Goal: Find specific page/section: Find specific page/section

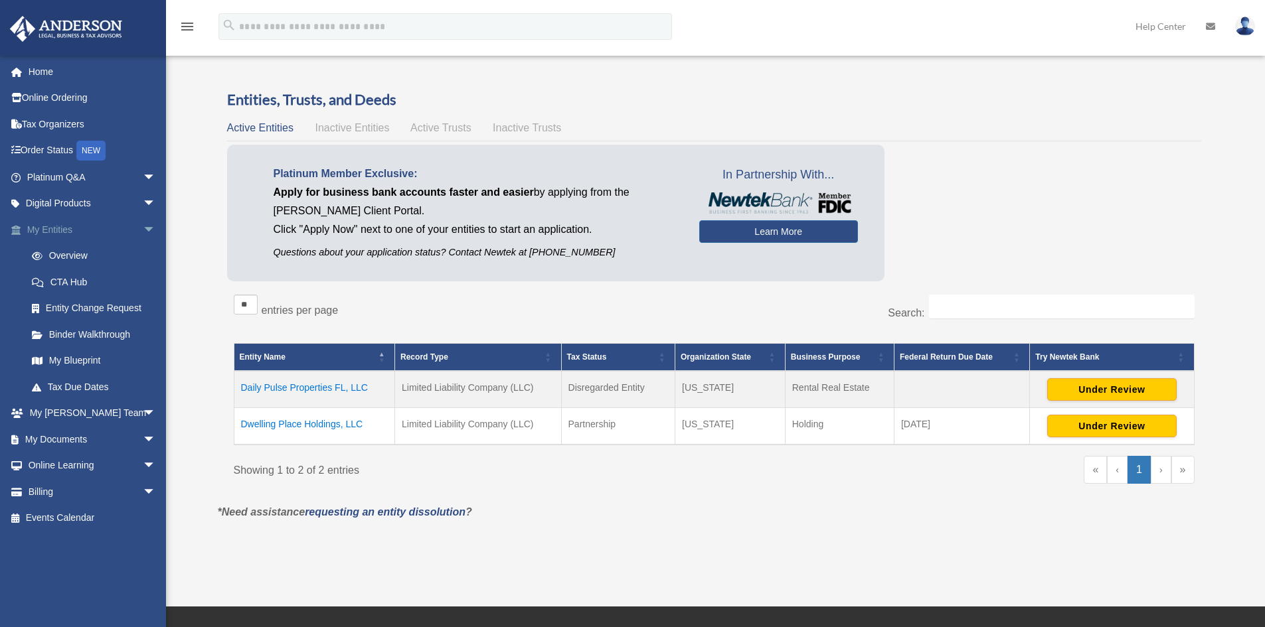
click at [72, 237] on link "My Entities arrow_drop_down" at bounding box center [92, 229] width 167 height 27
click at [50, 125] on link "Tax Organizers" at bounding box center [92, 124] width 167 height 27
click at [74, 413] on link "My Anderson Team arrow_drop_down" at bounding box center [92, 413] width 167 height 27
click at [54, 123] on link "Tax Organizers" at bounding box center [92, 124] width 167 height 27
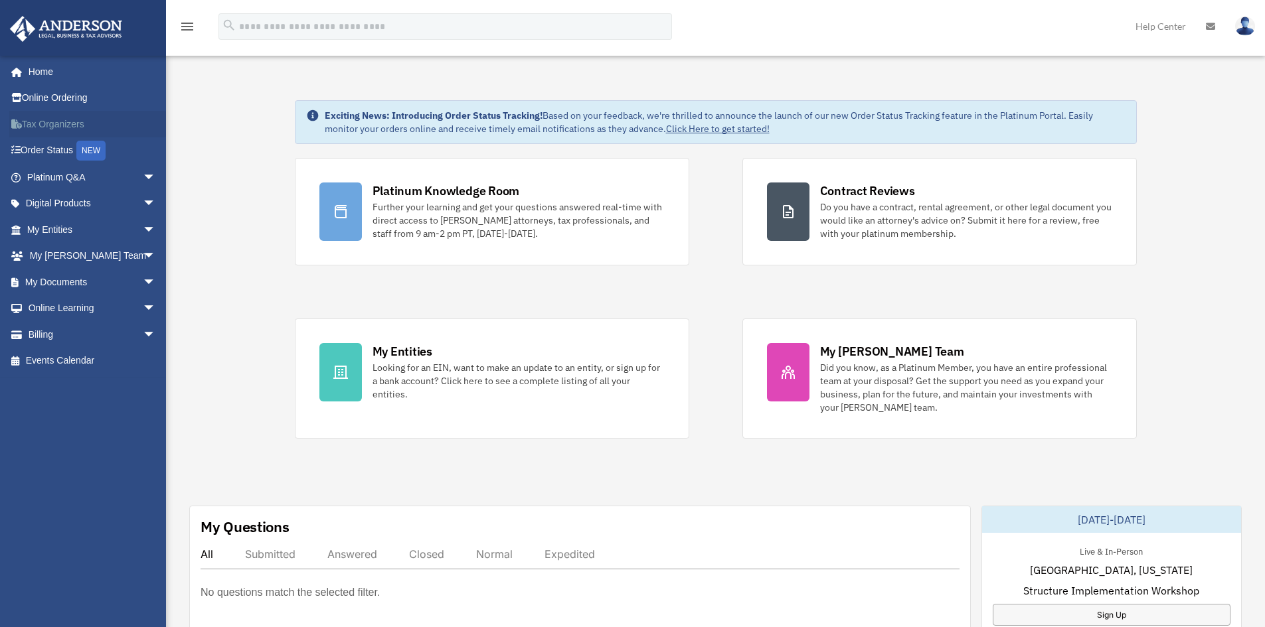
click at [55, 121] on link "Tax Organizers" at bounding box center [92, 124] width 167 height 27
click at [68, 305] on link "Online Learning arrow_drop_down" at bounding box center [92, 308] width 167 height 27
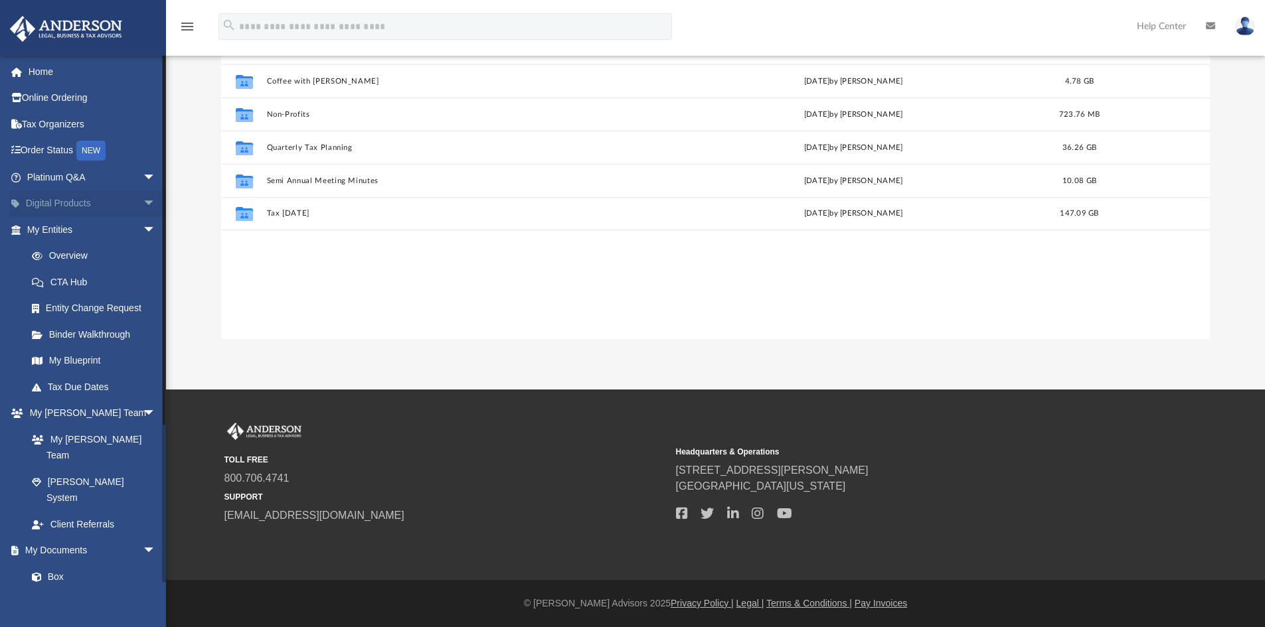
click at [90, 200] on link "Digital Products arrow_drop_down" at bounding box center [92, 204] width 167 height 27
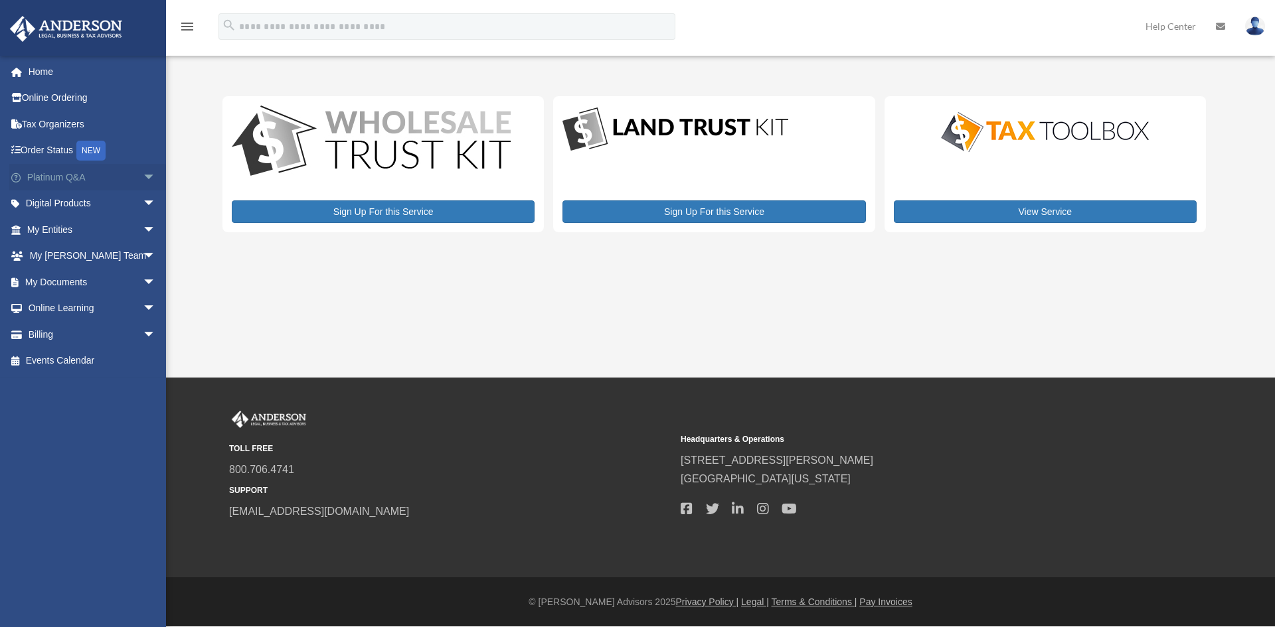
click at [143, 173] on span "arrow_drop_down" at bounding box center [156, 177] width 27 height 27
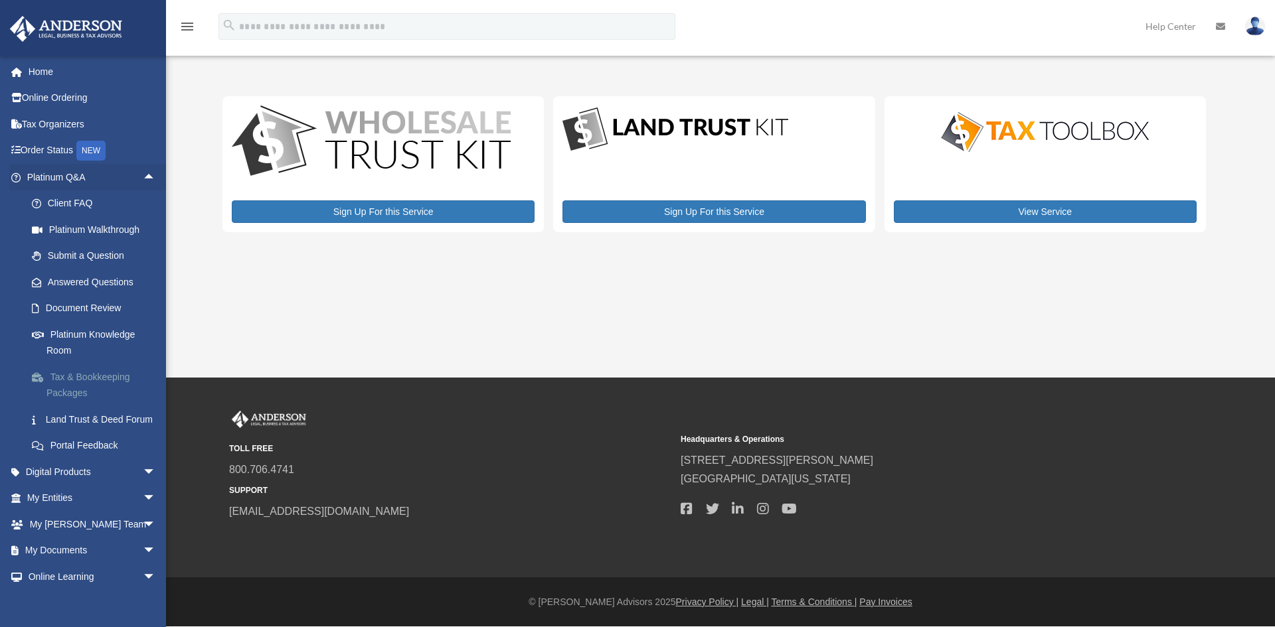
click at [78, 380] on link "Tax & Bookkeeping Packages" at bounding box center [97, 385] width 157 height 42
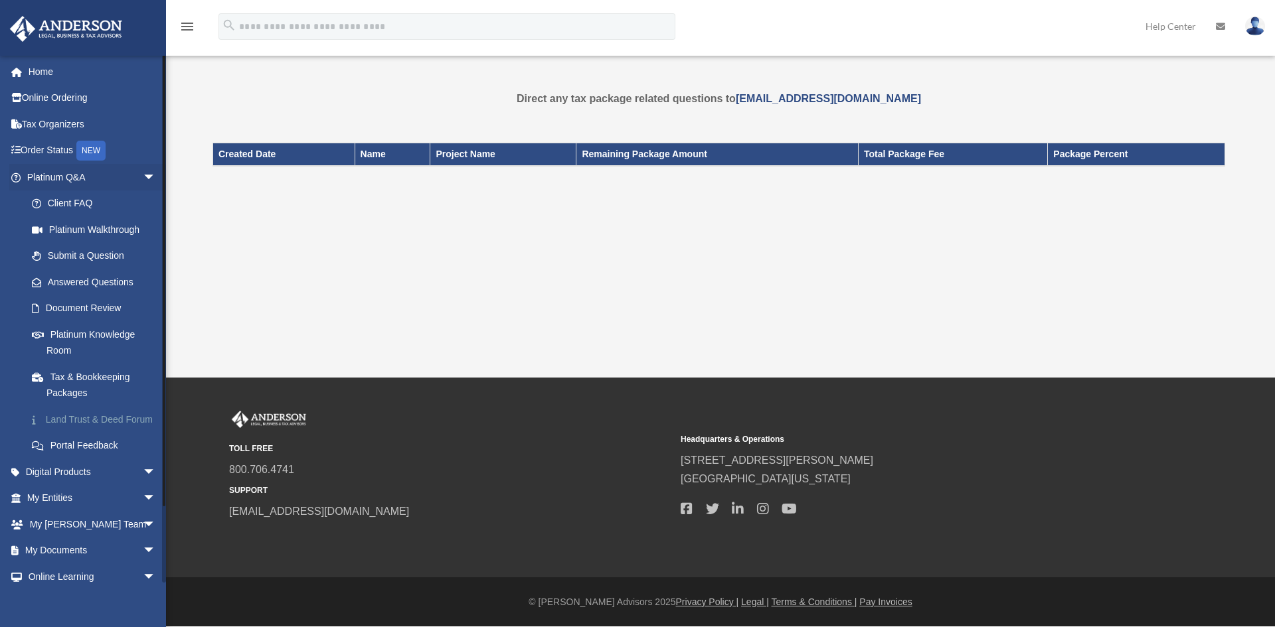
click at [80, 414] on link "Land Trust & Deed Forum" at bounding box center [97, 419] width 157 height 27
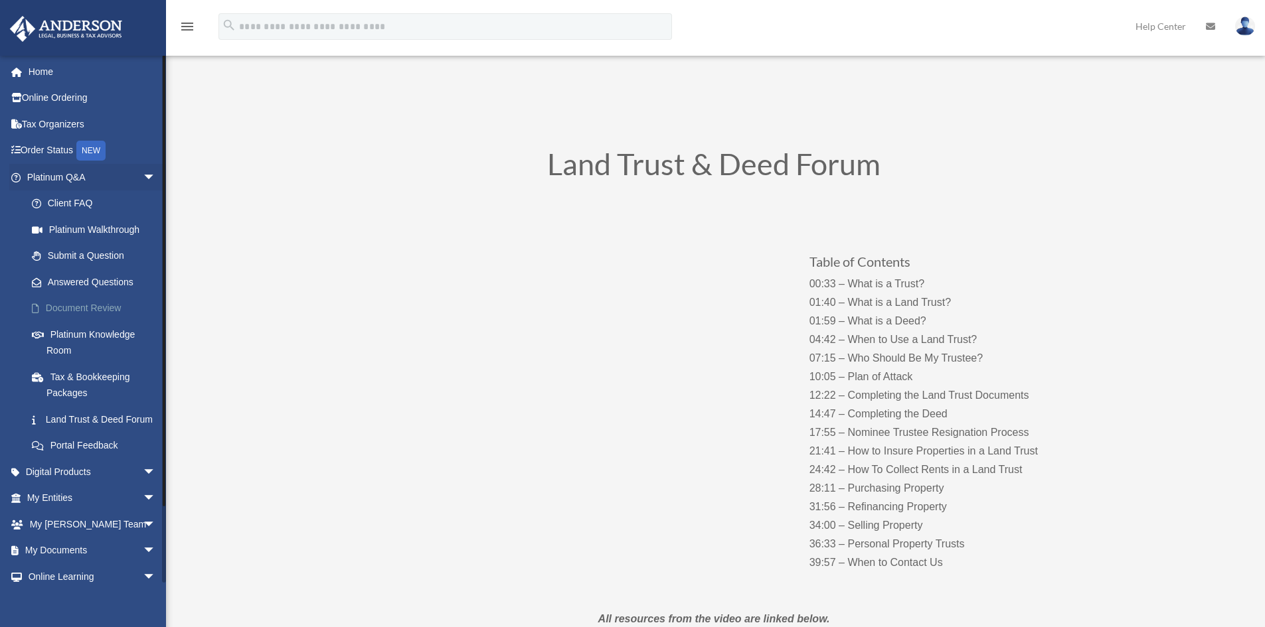
click at [70, 309] on link "Document Review" at bounding box center [97, 308] width 157 height 27
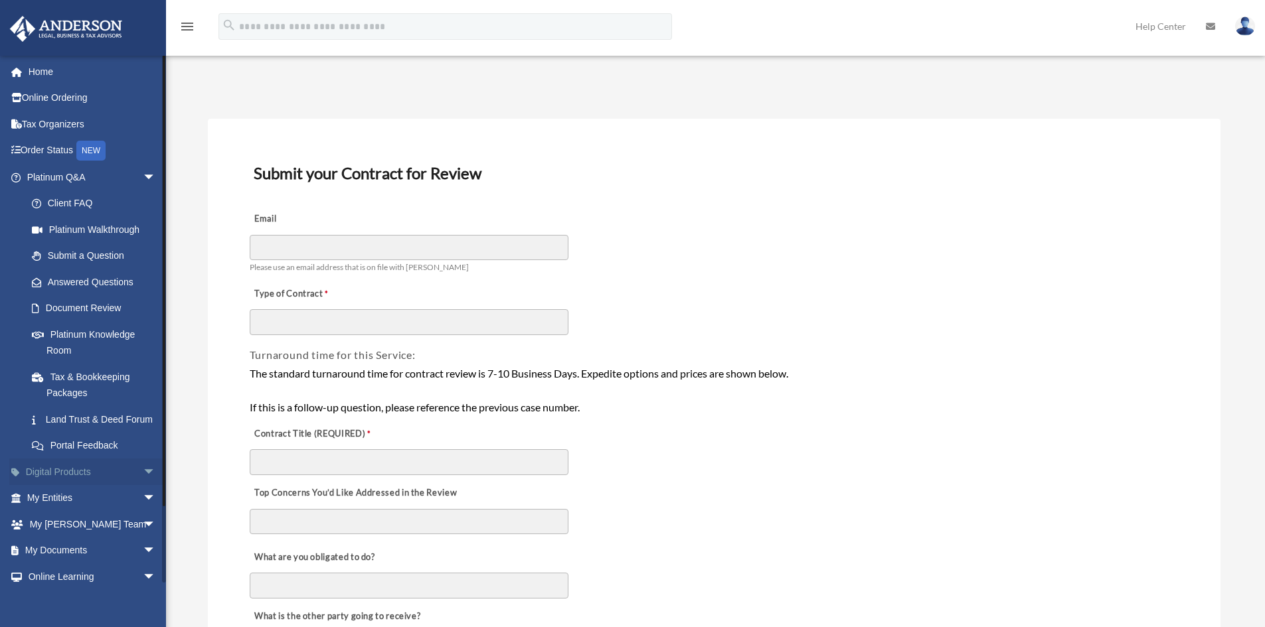
click at [143, 485] on span "arrow_drop_down" at bounding box center [156, 472] width 27 height 27
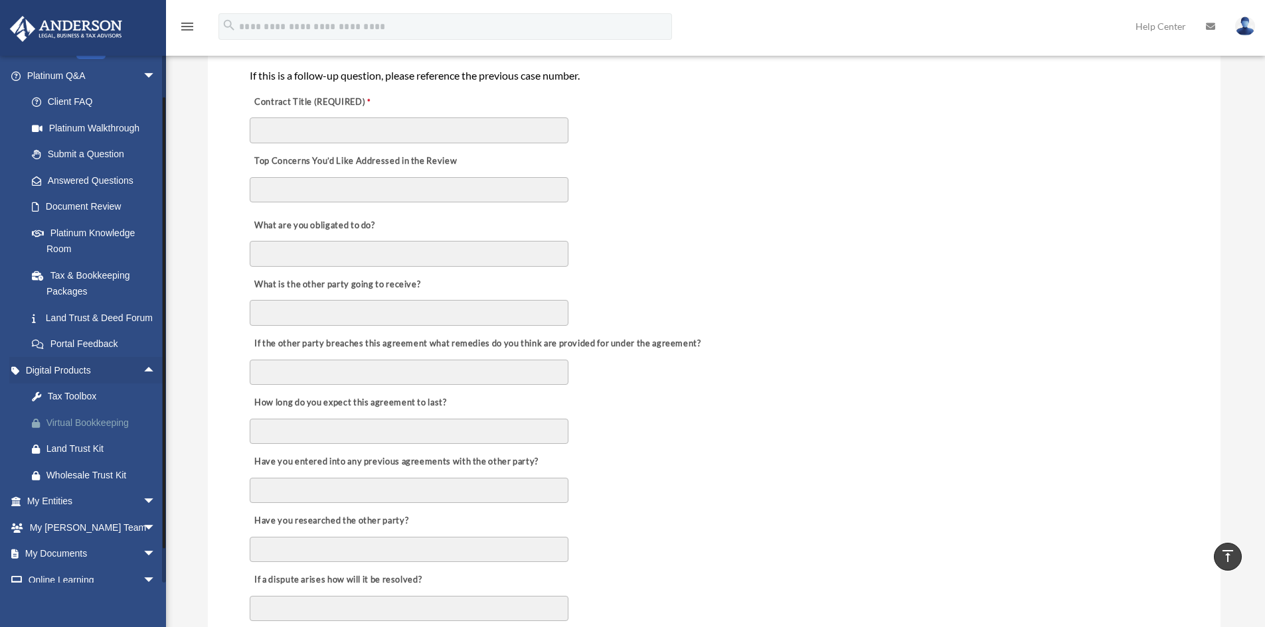
scroll to position [184, 0]
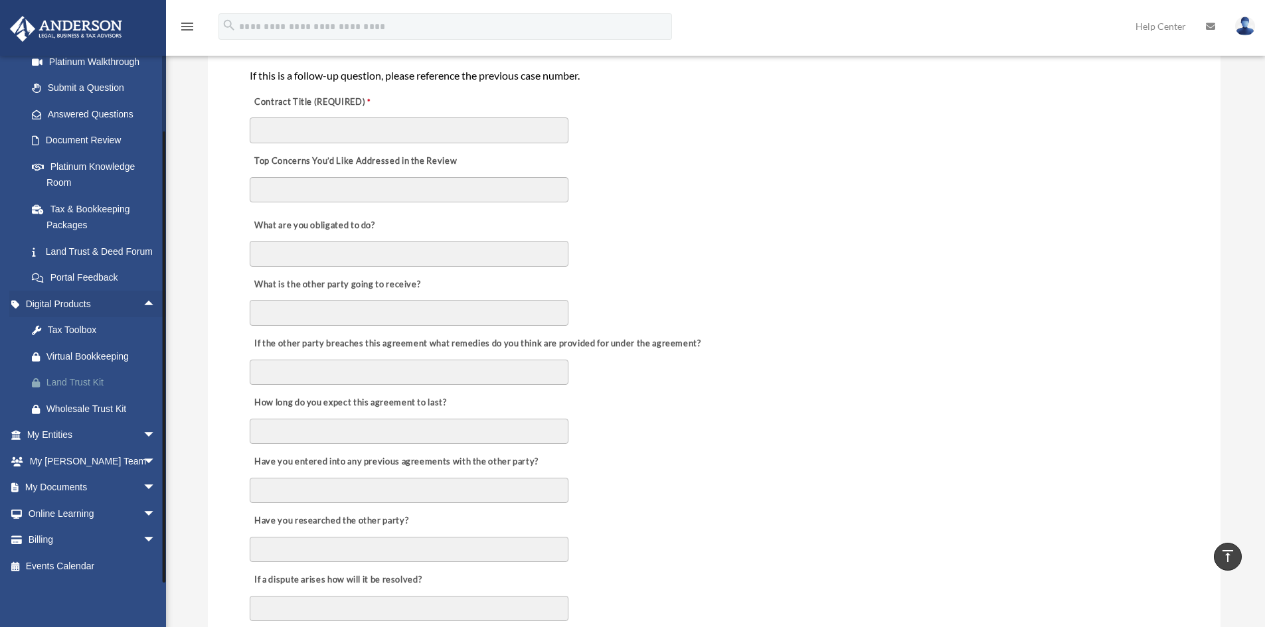
click at [79, 382] on div "Land Trust Kit" at bounding box center [102, 382] width 113 height 17
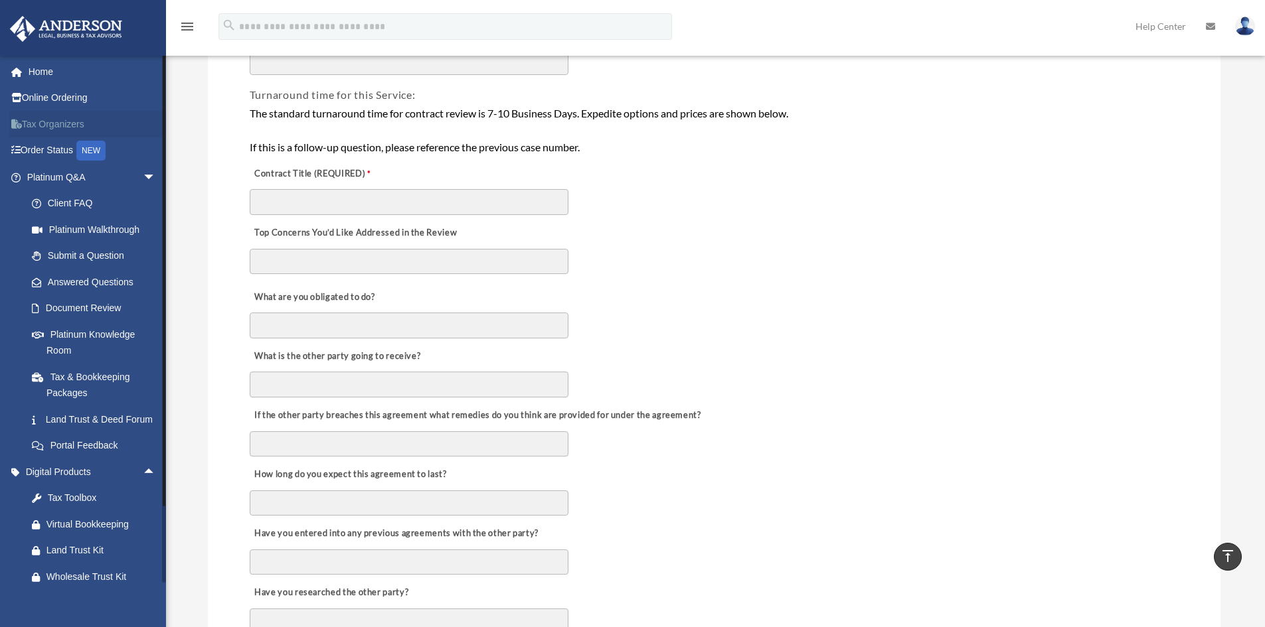
scroll to position [199, 0]
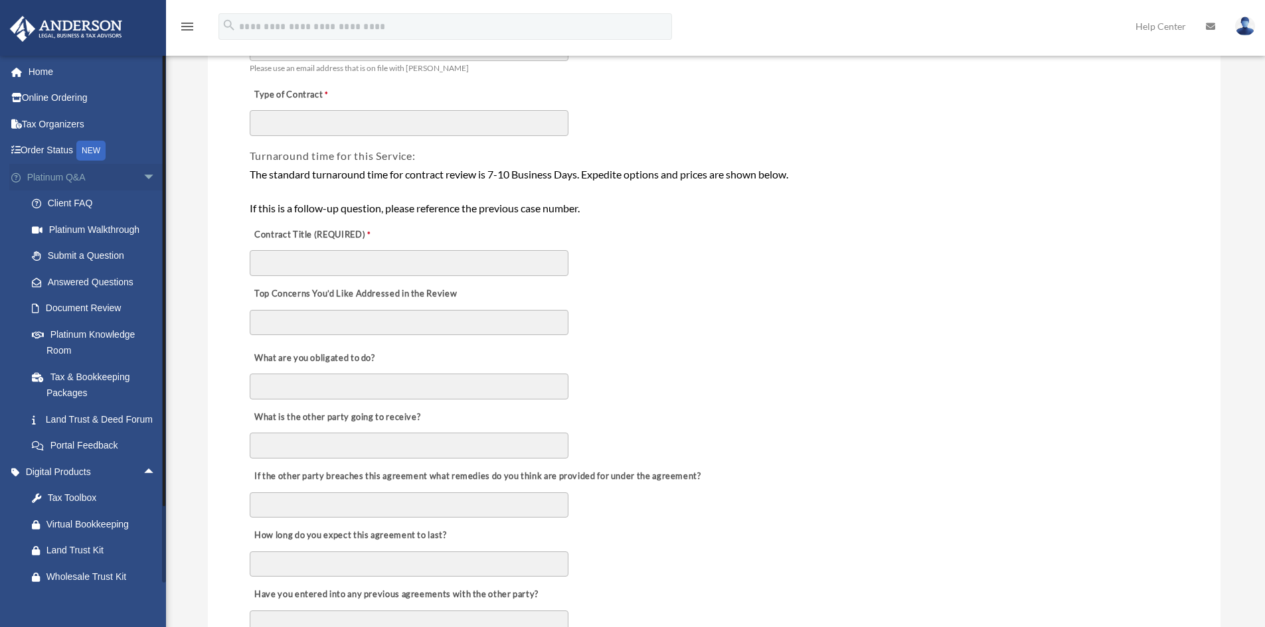
click at [76, 179] on link "Platinum Q&A arrow_drop_down" at bounding box center [92, 177] width 167 height 27
click at [143, 178] on span "arrow_drop_down" at bounding box center [156, 177] width 27 height 27
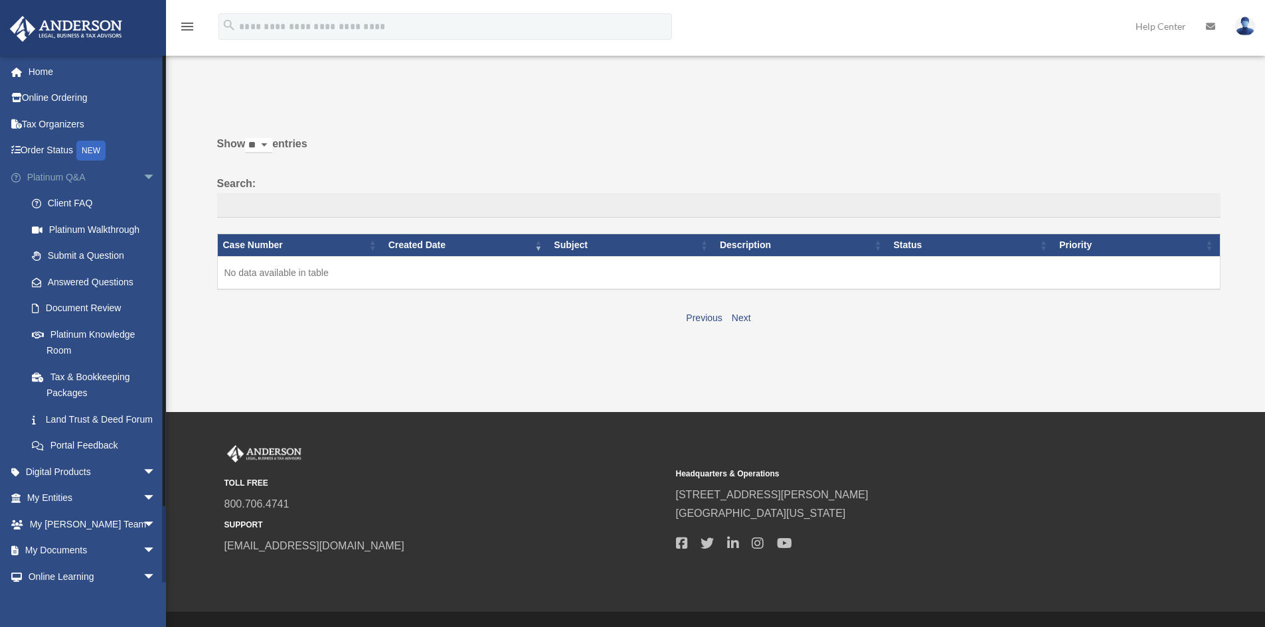
click at [143, 178] on span "arrow_drop_down" at bounding box center [156, 177] width 27 height 27
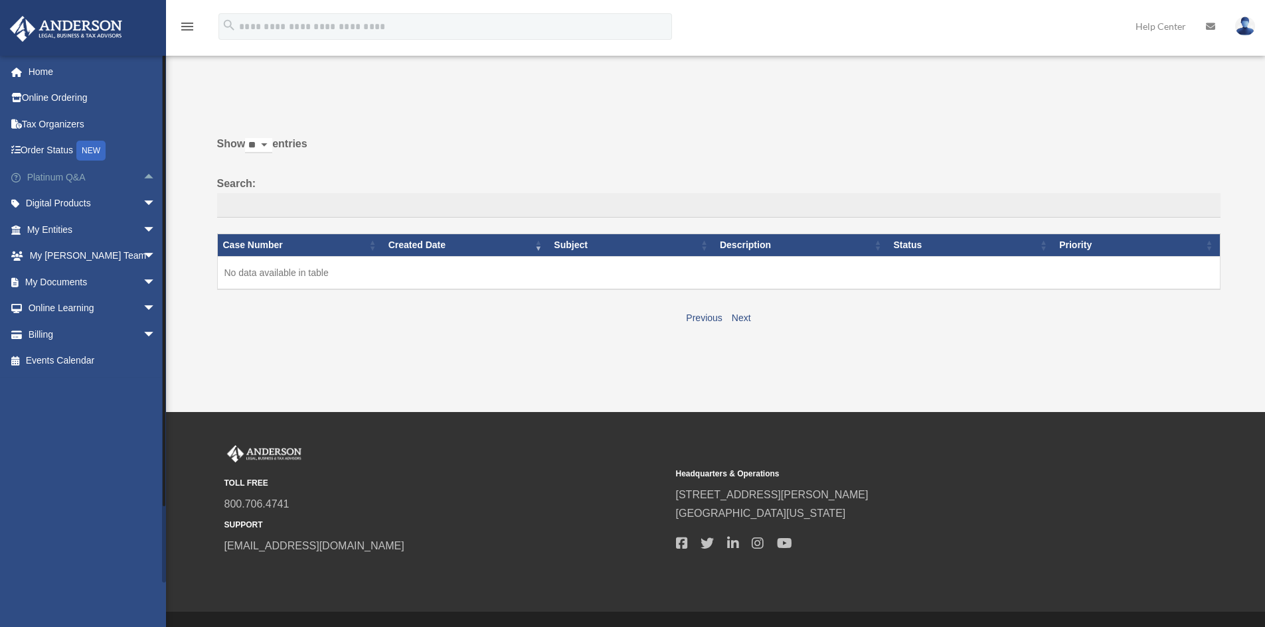
click at [143, 177] on span "arrow_drop_up" at bounding box center [156, 177] width 27 height 27
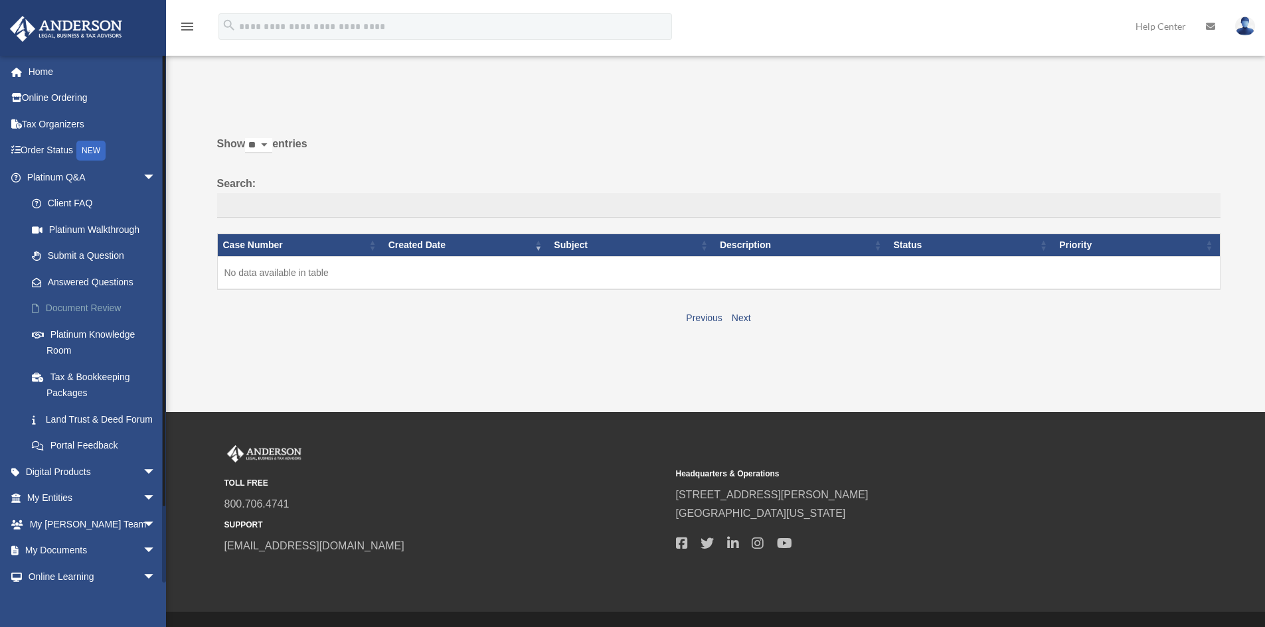
click at [70, 309] on link "Document Review" at bounding box center [97, 308] width 157 height 27
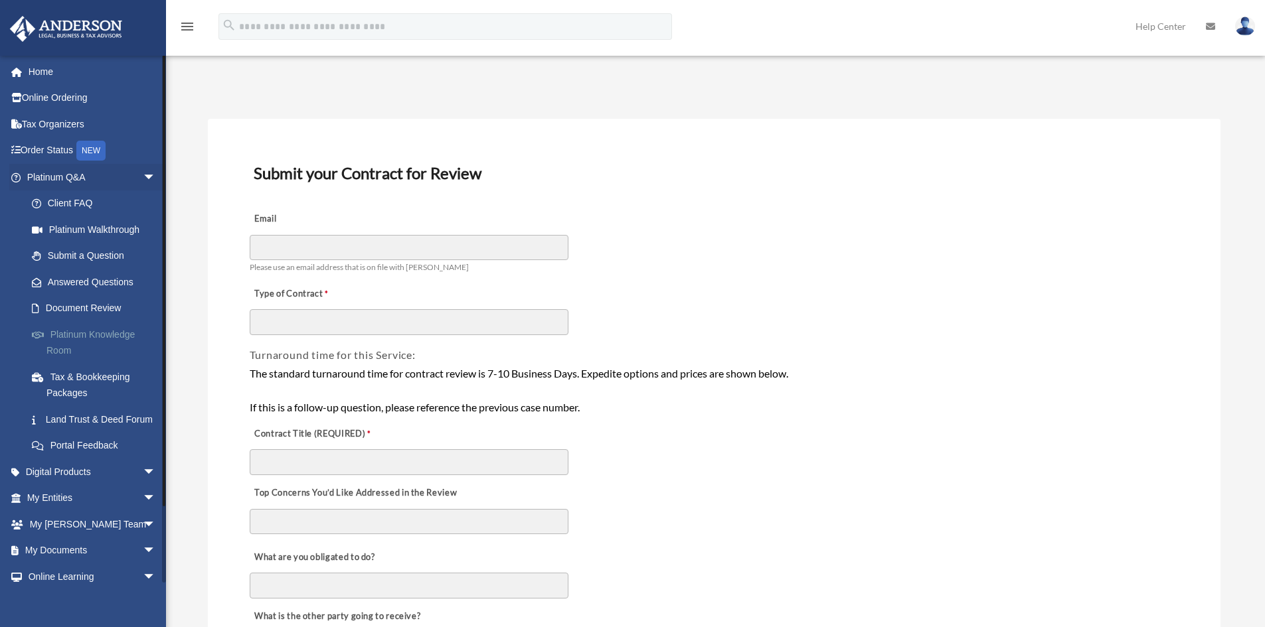
click at [102, 334] on link "Platinum Knowledge Room" at bounding box center [97, 342] width 157 height 42
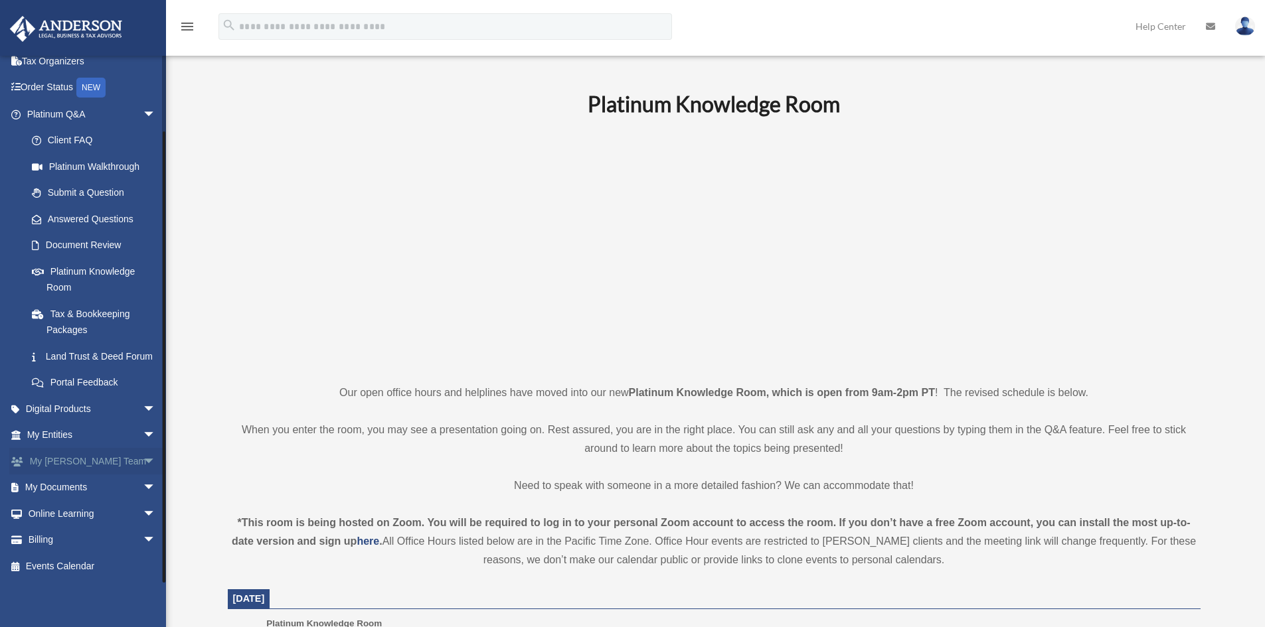
scroll to position [79, 0]
click at [69, 491] on link "My Documents arrow_drop_down" at bounding box center [92, 488] width 167 height 27
click at [143, 485] on span "arrow_drop_down" at bounding box center [156, 488] width 27 height 27
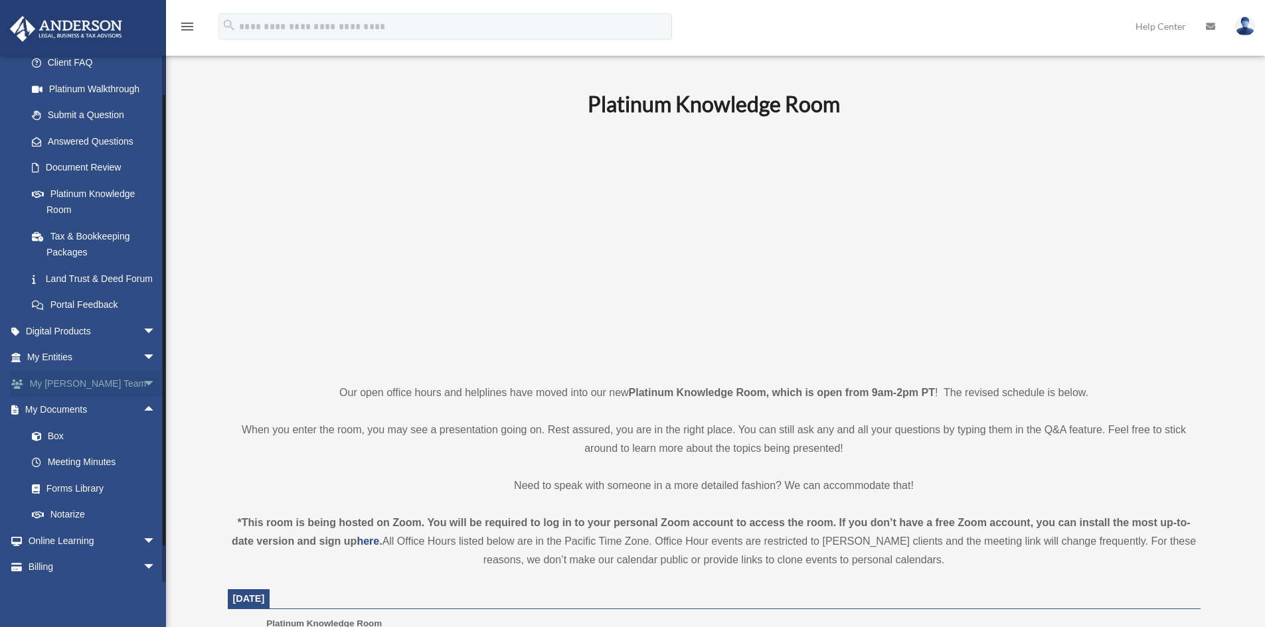
scroll to position [184, 0]
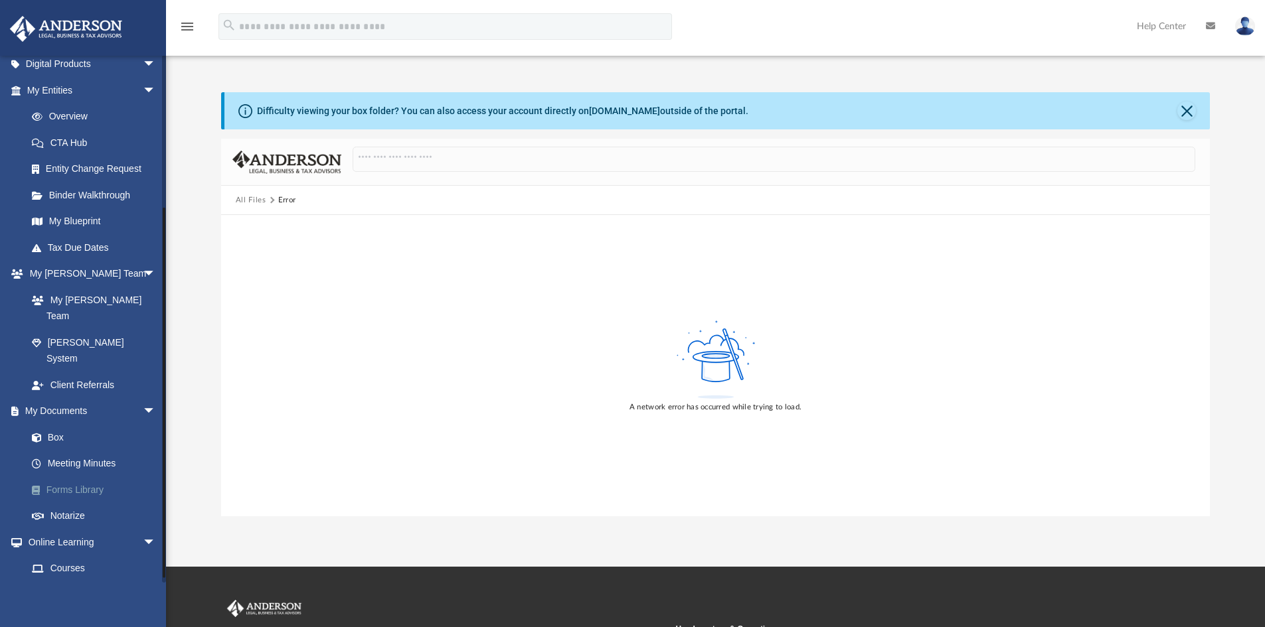
scroll to position [214, 0]
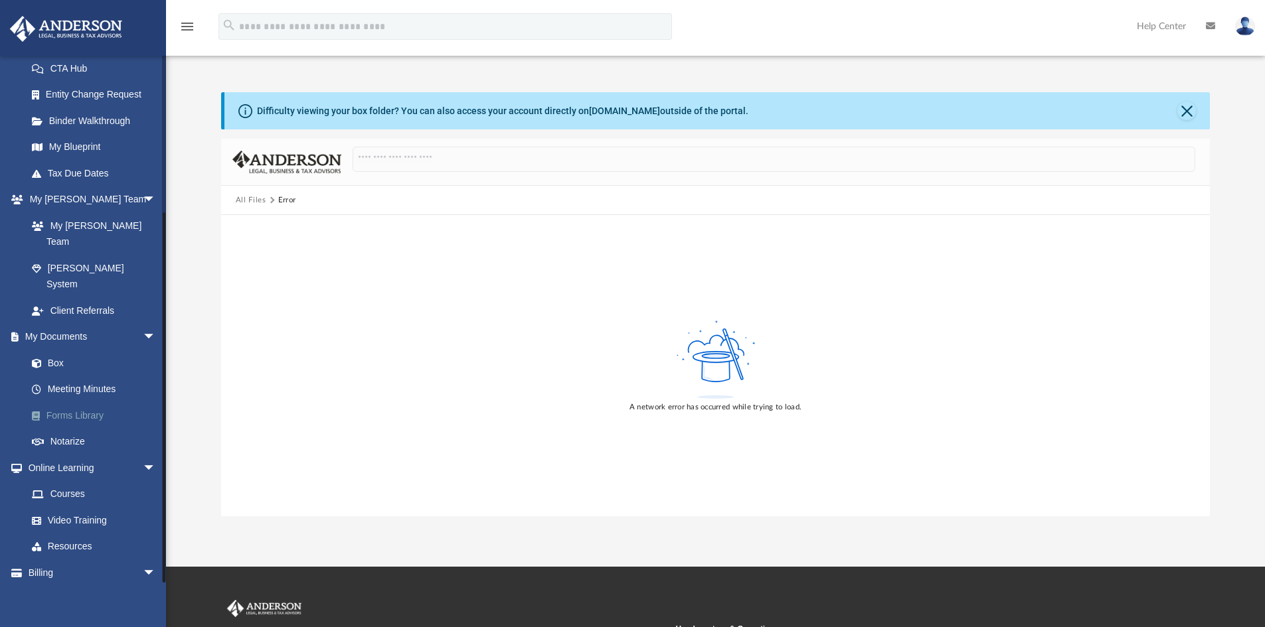
click at [94, 402] on link "Forms Library" at bounding box center [97, 415] width 157 height 27
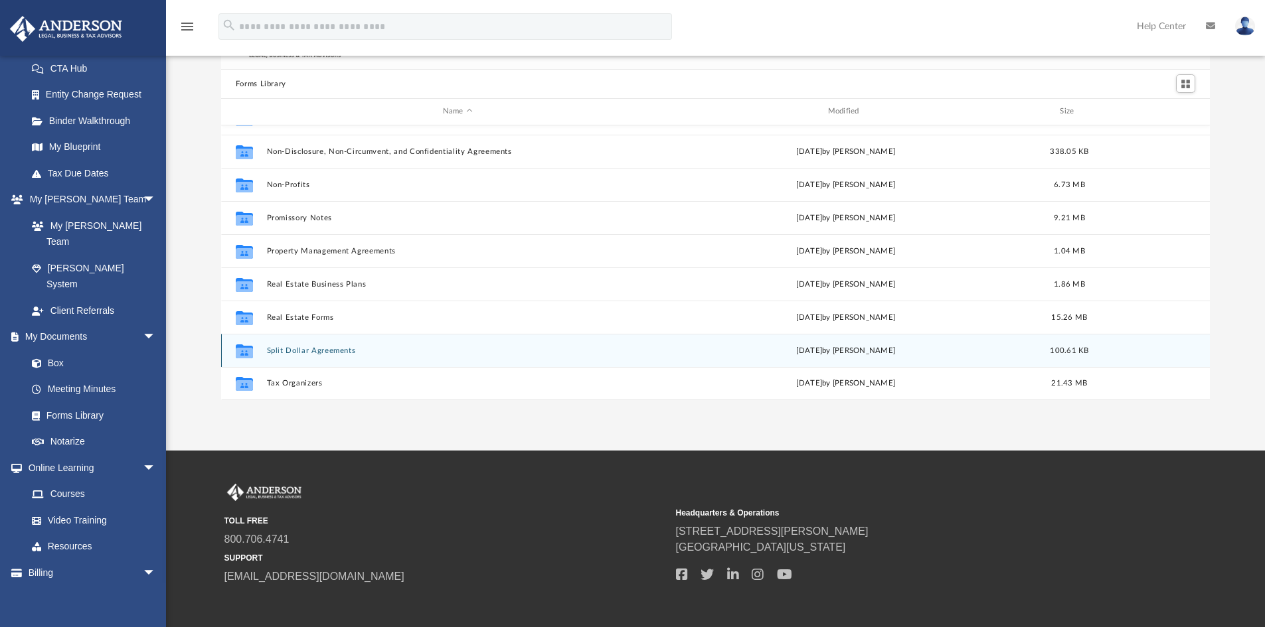
scroll to position [131, 0]
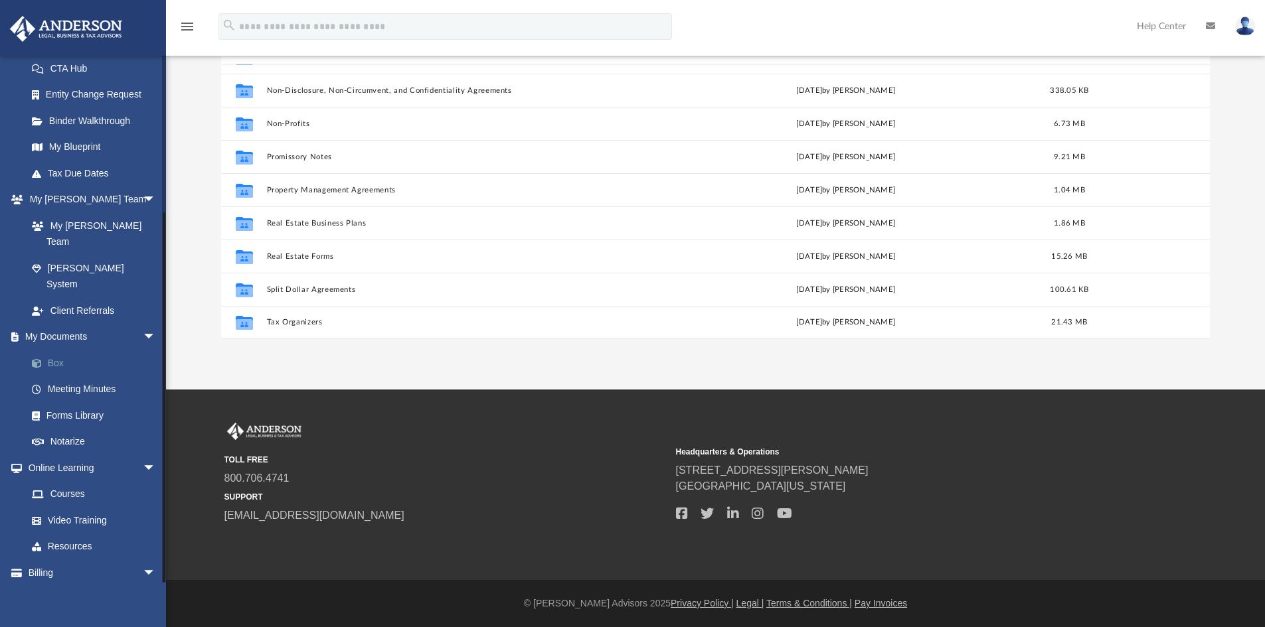
click at [52, 350] on link "Box" at bounding box center [97, 363] width 157 height 27
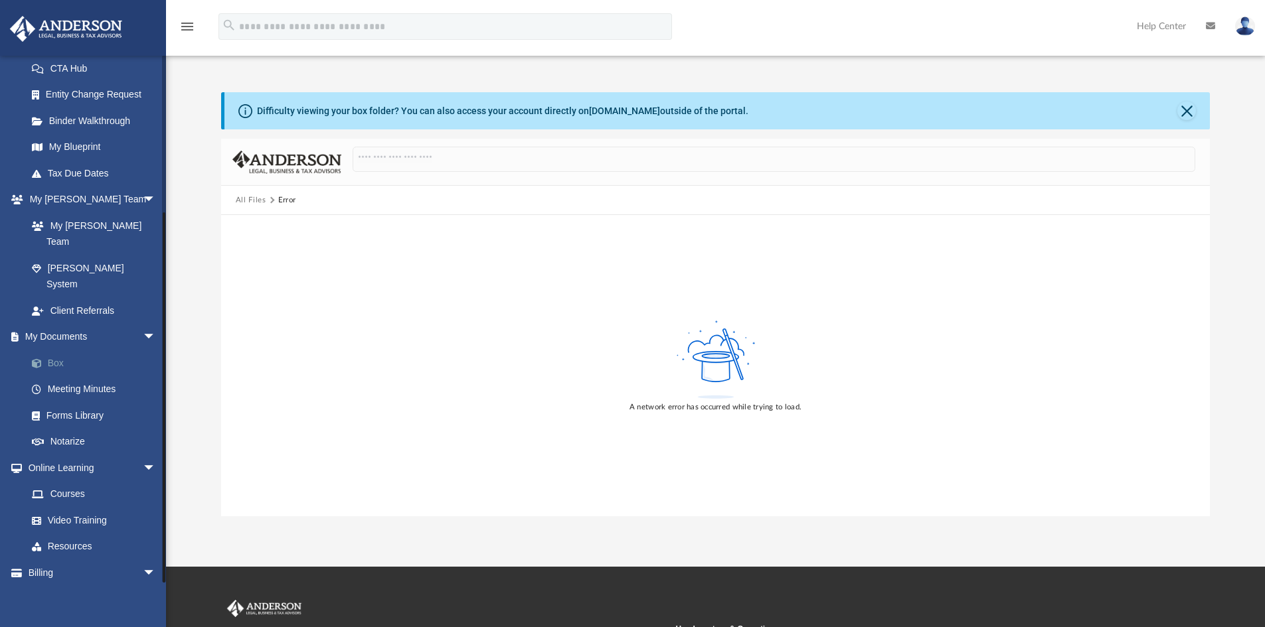
click at [54, 350] on link "Box" at bounding box center [97, 363] width 157 height 27
click at [77, 402] on link "Forms Library" at bounding box center [97, 415] width 157 height 27
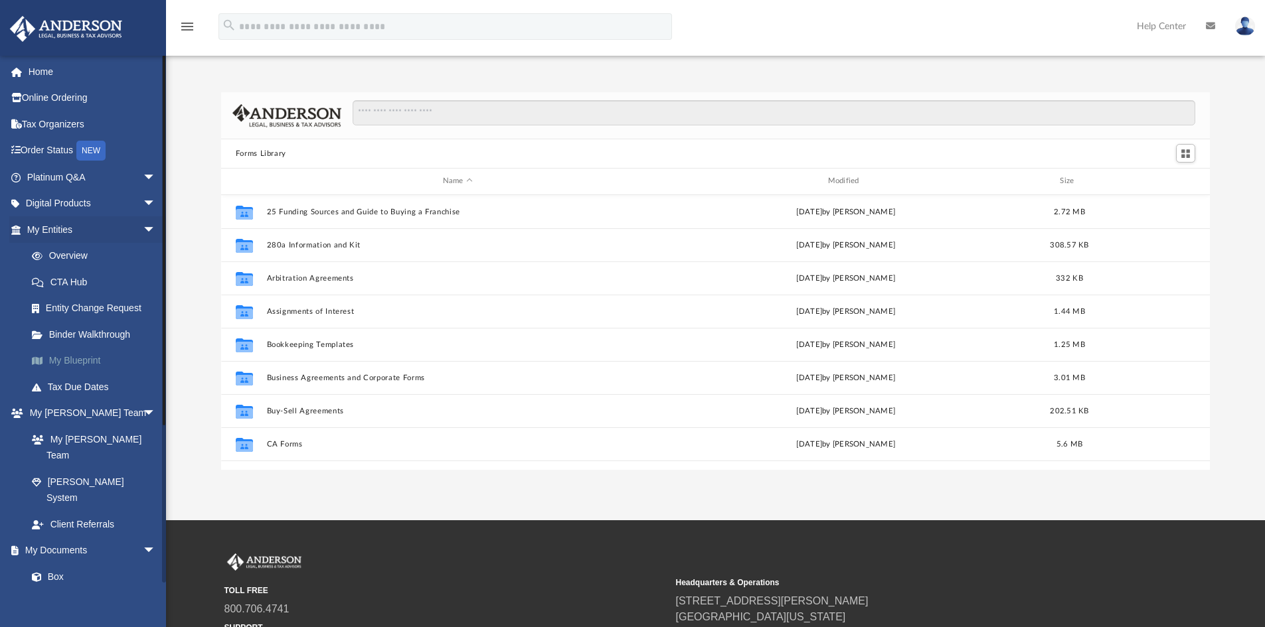
click at [82, 355] on link "My Blueprint" at bounding box center [97, 361] width 157 height 27
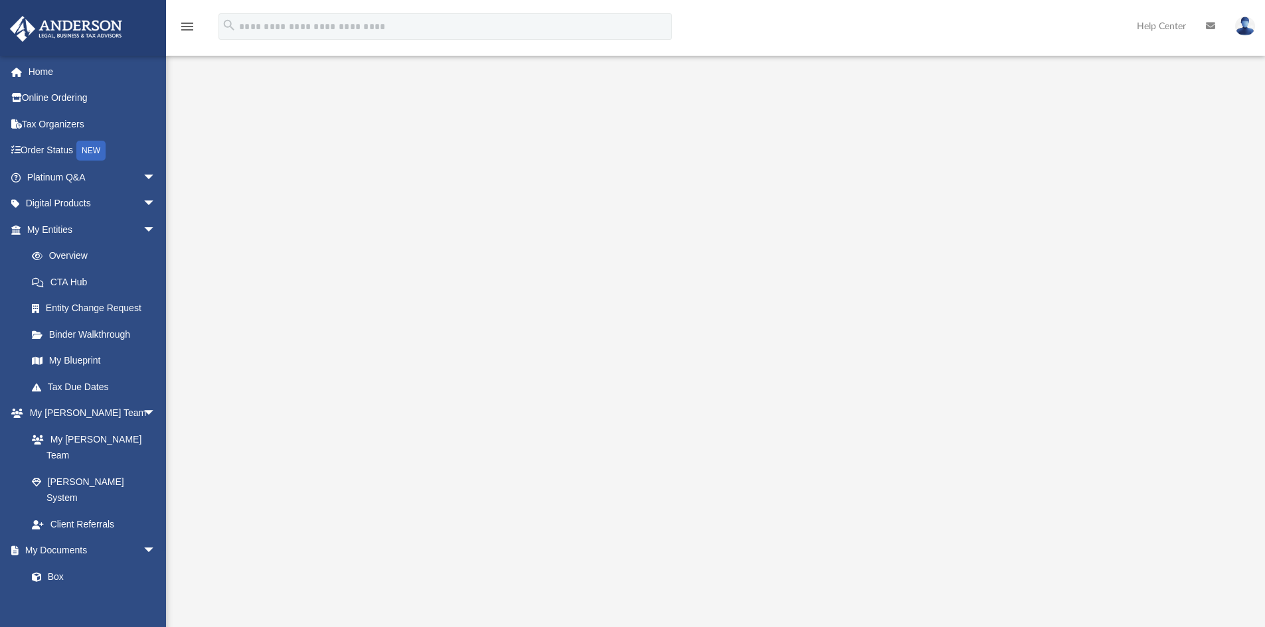
scroll to position [4, 0]
